Goal: Check status: Check status

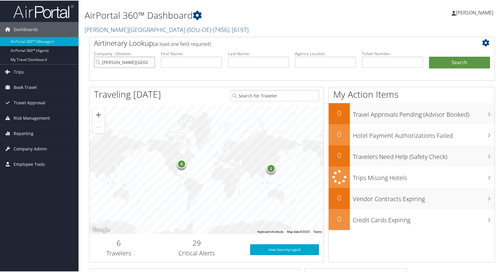
click at [150, 63] on input "Weber State University (SOU-OE)" at bounding box center [124, 61] width 61 height 11
click at [20, 134] on span "Reporting" at bounding box center [24, 133] width 20 height 15
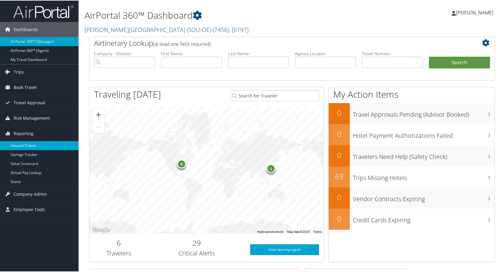
click at [23, 143] on link "Unused Tickets" at bounding box center [39, 145] width 79 height 9
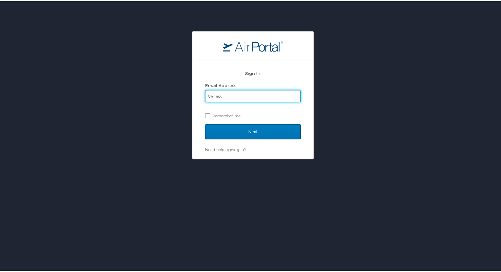
type input "venessa.alvey@cbtravel.com"
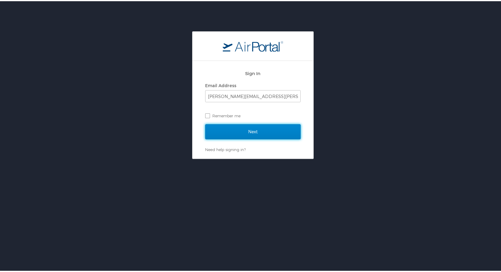
click at [234, 128] on input "Next" at bounding box center [252, 130] width 95 height 15
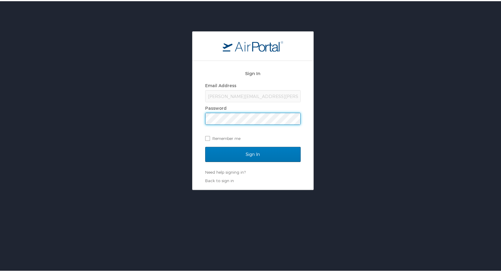
click at [205, 146] on input "Sign In" at bounding box center [252, 153] width 95 height 15
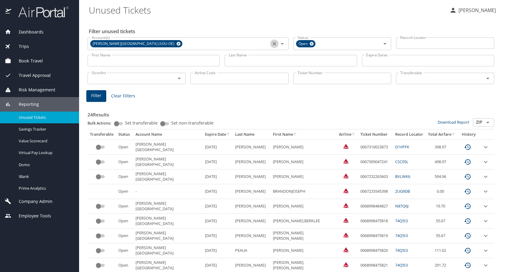
click at [273, 43] on icon "Clear" at bounding box center [275, 44] width 4 height 4
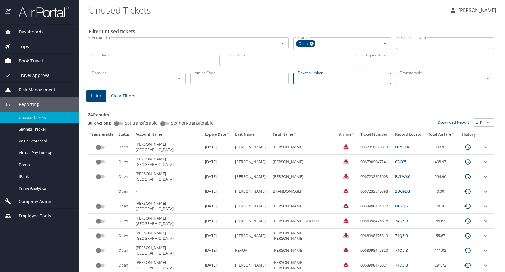
click at [327, 80] on input "Ticket Number" at bounding box center [342, 78] width 98 height 11
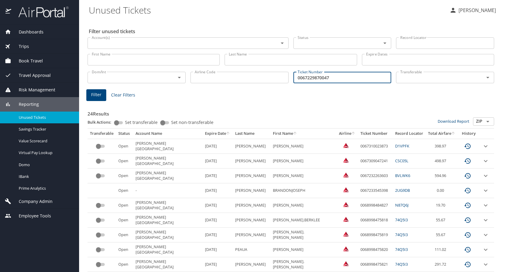
type input "0067229870047"
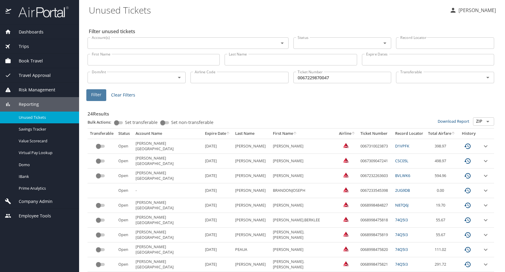
click at [96, 97] on span "Filter" at bounding box center [96, 95] width 10 height 8
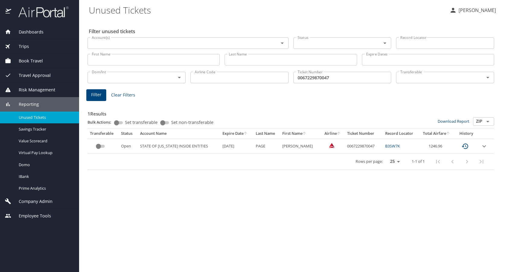
click at [485, 146] on icon "expand row" at bounding box center [485, 146] width 4 height 2
